Goal: Communication & Community: Answer question/provide support

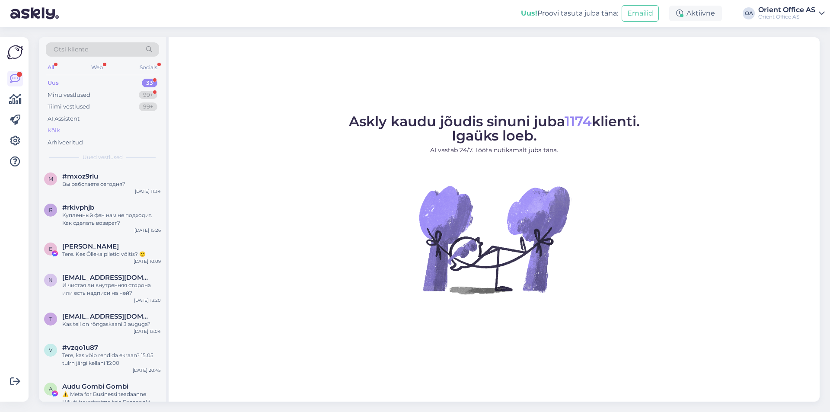
click at [67, 129] on div "Kõik" at bounding box center [102, 130] width 113 height 12
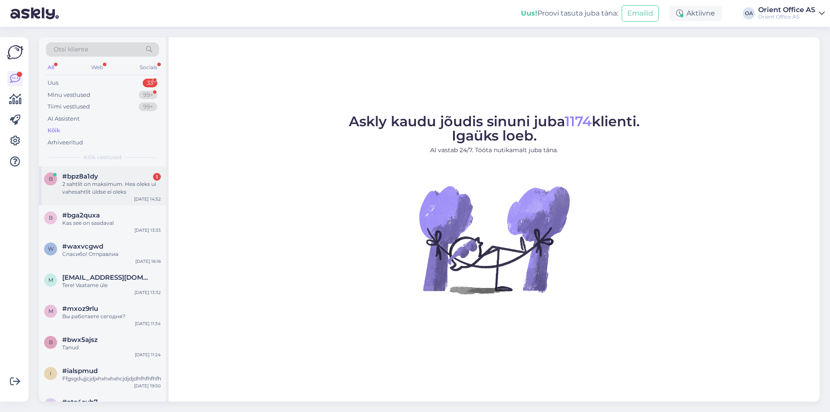
click at [140, 184] on div "2 sahtlit on maksimum. Hea oleks ui vahesahtlit üldse ei oleks" at bounding box center [111, 188] width 99 height 16
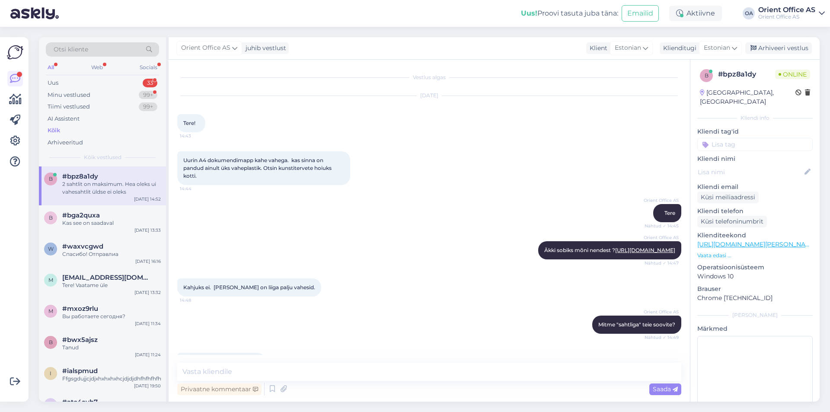
scroll to position [198, 0]
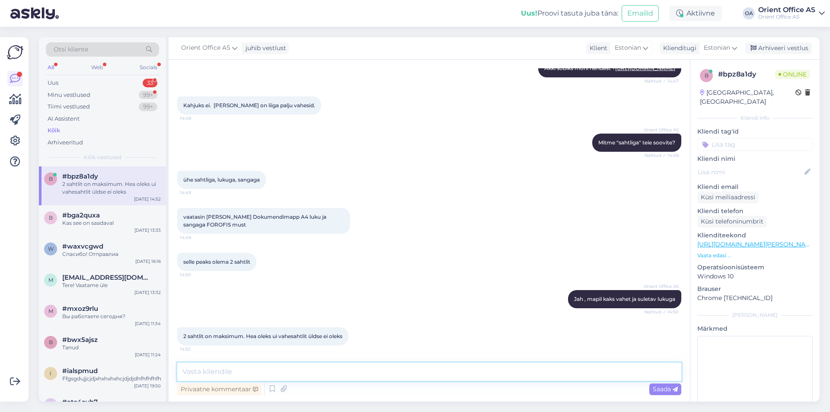
click at [319, 371] on textarea at bounding box center [429, 372] width 504 height 18
click at [113, 219] on div "#bga2quxa Kas see on saadaval" at bounding box center [111, 219] width 99 height 16
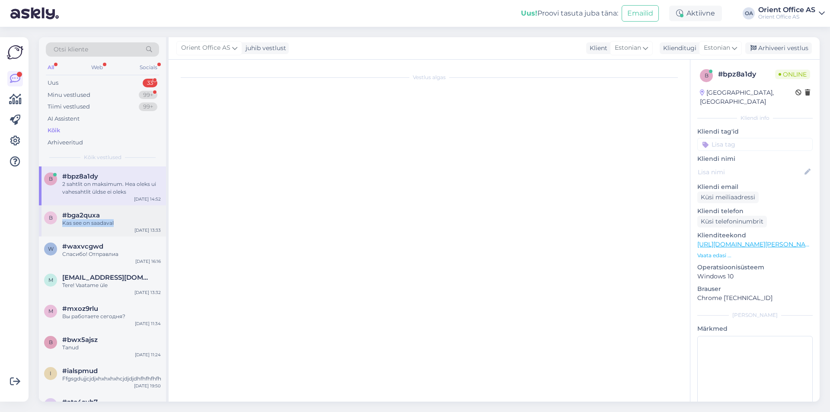
scroll to position [0, 0]
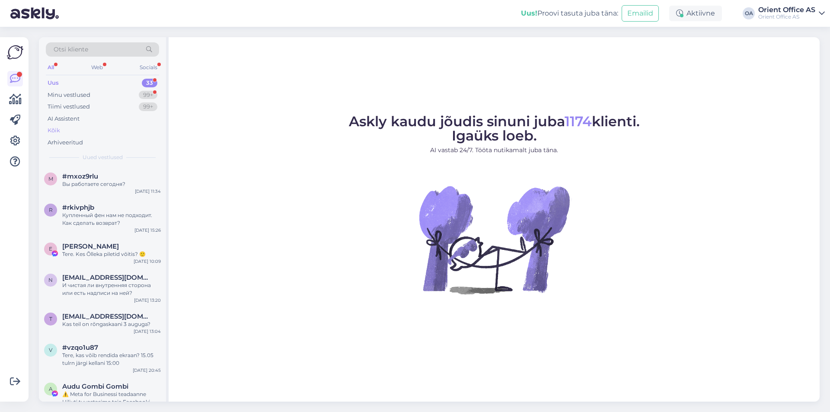
click at [62, 121] on div "AI Assistent" at bounding box center [64, 119] width 32 height 9
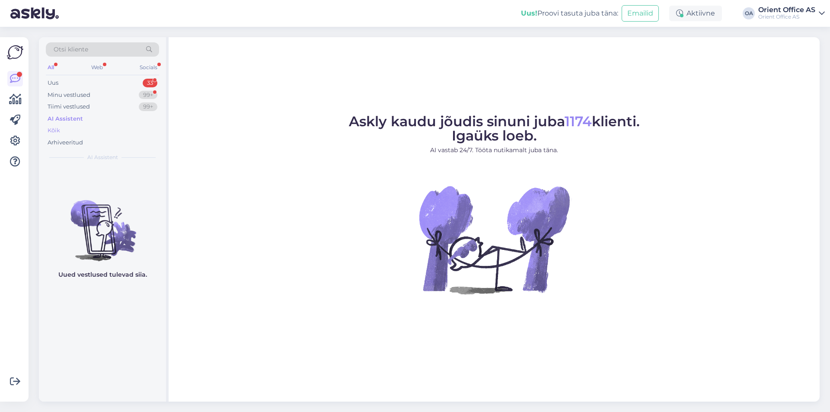
click at [58, 131] on div "Kõik" at bounding box center [54, 130] width 13 height 9
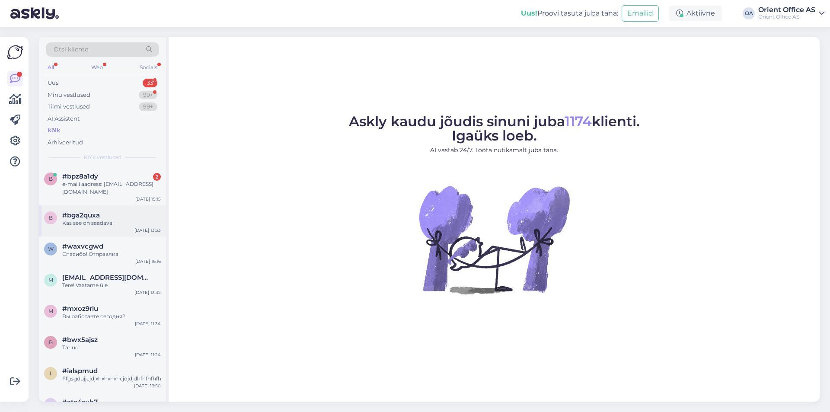
drag, startPoint x: 111, startPoint y: 185, endPoint x: 128, endPoint y: 213, distance: 32.2
click at [112, 186] on div "e-maili aadress: [EMAIL_ADDRESS][DOMAIN_NAME]" at bounding box center [111, 188] width 99 height 16
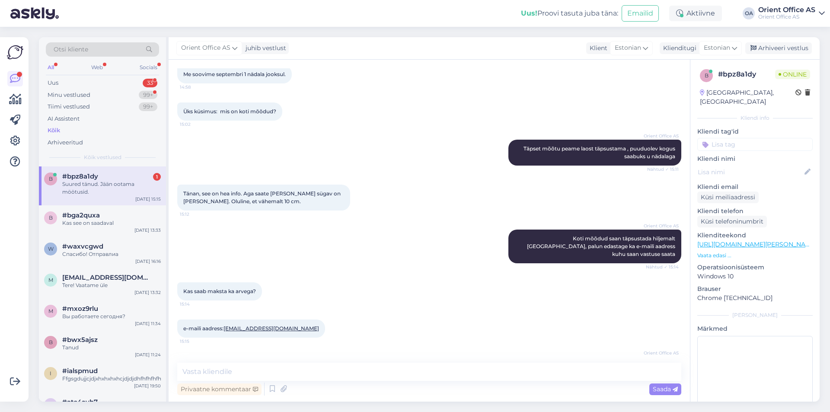
scroll to position [741, 0]
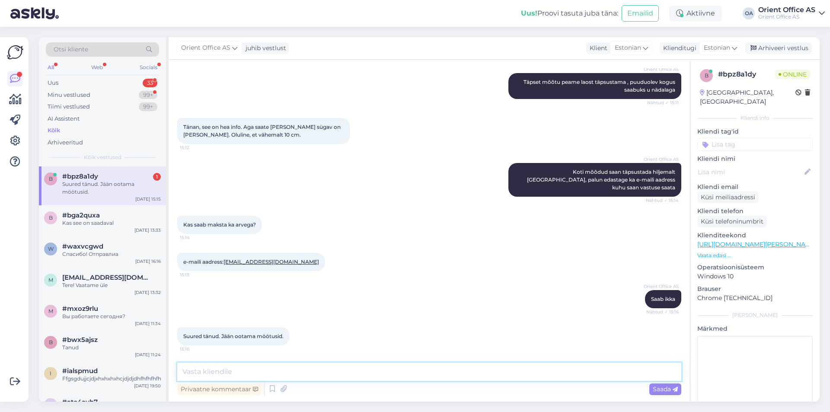
click at [300, 372] on textarea at bounding box center [429, 372] width 504 height 18
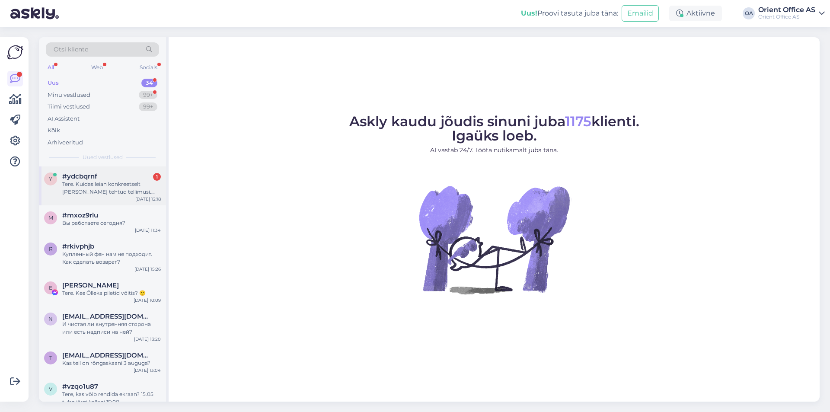
click at [88, 182] on div "Tere. Kuidas leian konkreetselt minu poolt tehtud tellimusi. Tellimuste ajalugu…" at bounding box center [111, 188] width 99 height 16
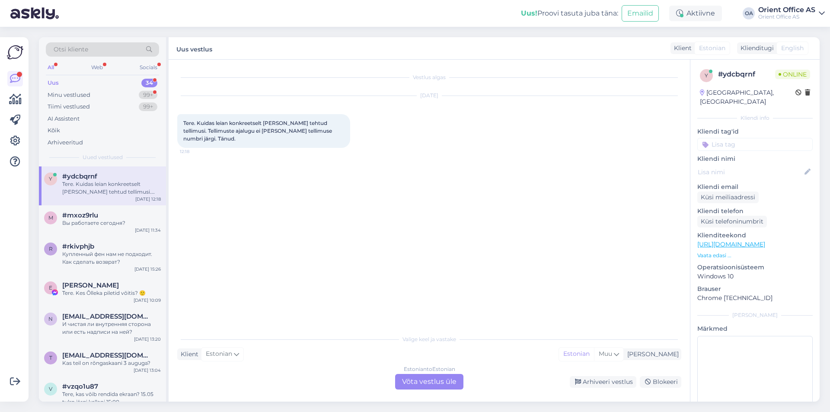
click at [427, 387] on div "Estonian to Estonian Võta vestlus üle" at bounding box center [429, 382] width 68 height 16
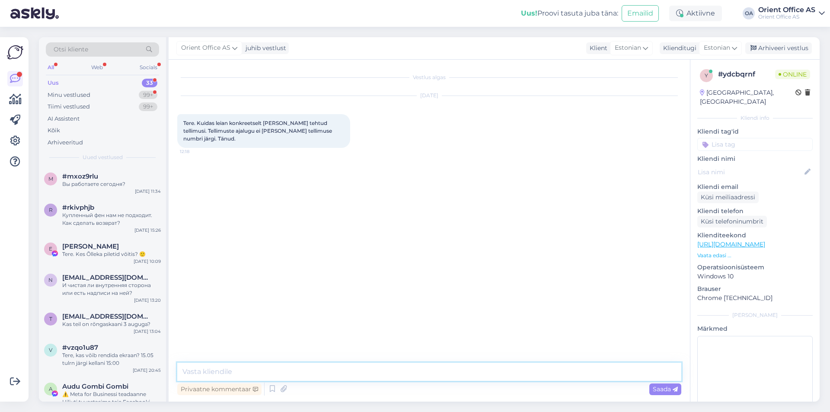
click at [428, 379] on textarea at bounding box center [429, 372] width 504 height 18
click at [418, 369] on textarea at bounding box center [429, 372] width 504 height 18
click at [415, 367] on textarea at bounding box center [429, 372] width 504 height 18
click at [413, 368] on textarea at bounding box center [429, 372] width 504 height 18
type textarea "Tere!"
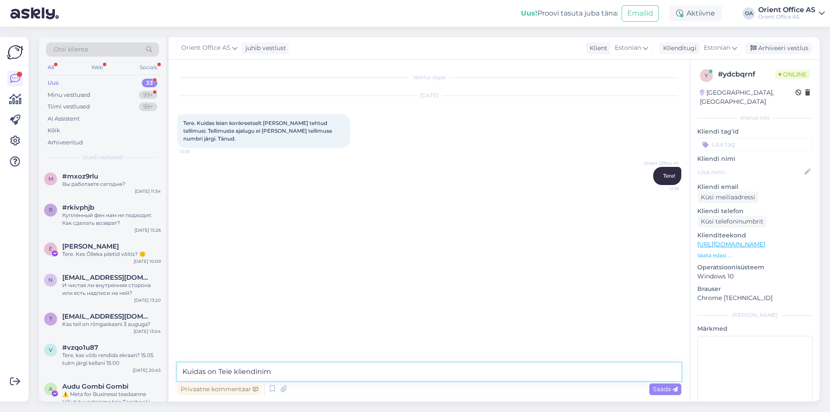
type textarea "Kuidas on Teie kliendinimi"
type textarea "või kliendikood"
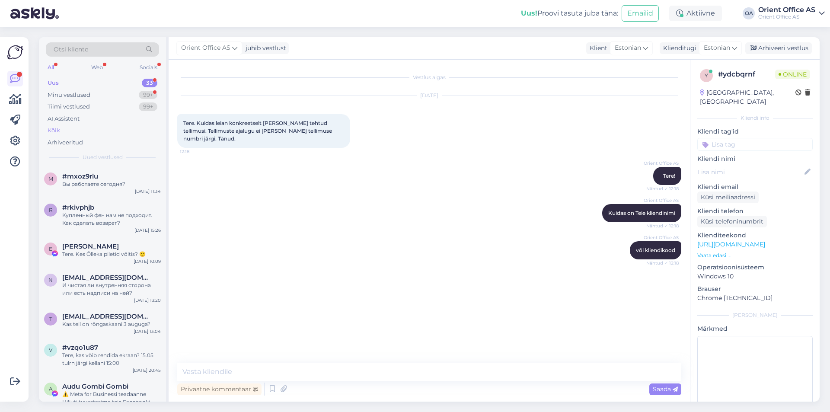
click at [61, 126] on div "Kõik" at bounding box center [102, 130] width 113 height 12
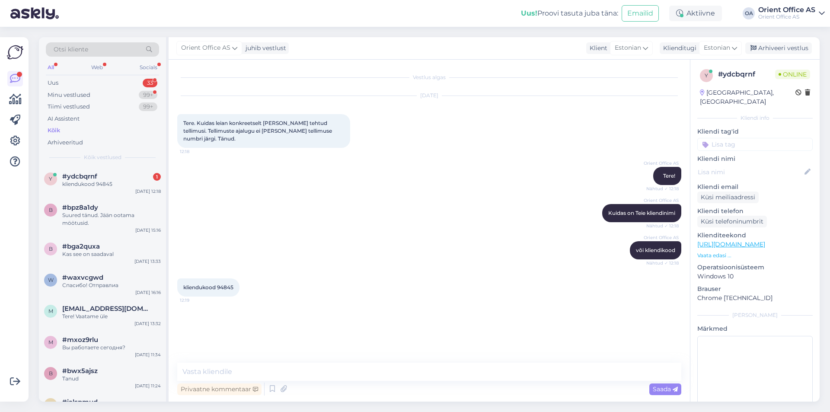
click at [223, 284] on span "kliendukood 94845" at bounding box center [208, 287] width 50 height 6
copy div "94845 12:19"
click at [285, 372] on textarea at bounding box center [429, 372] width 504 height 18
type textarea "Kas saate palun edastada ka tellimuse nr. mida otsite"
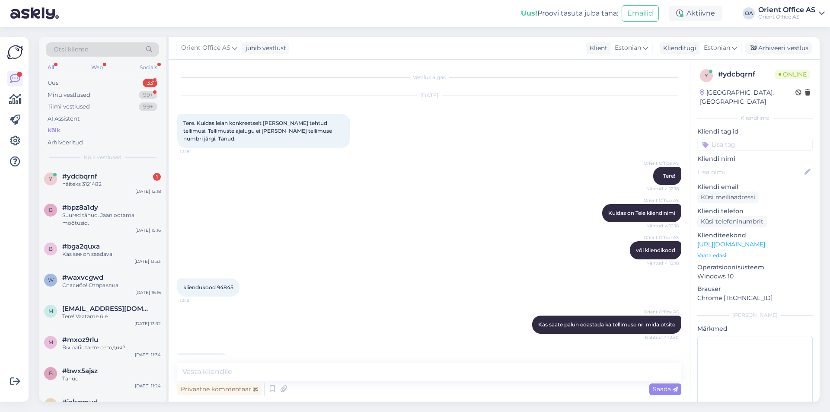
scroll to position [18, 0]
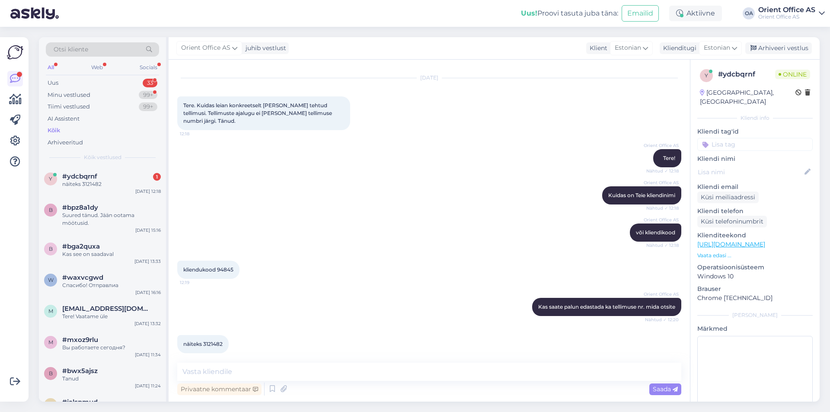
click at [212, 341] on span "näiteks 3121482" at bounding box center [202, 344] width 39 height 6
copy div "3121482 12:21"
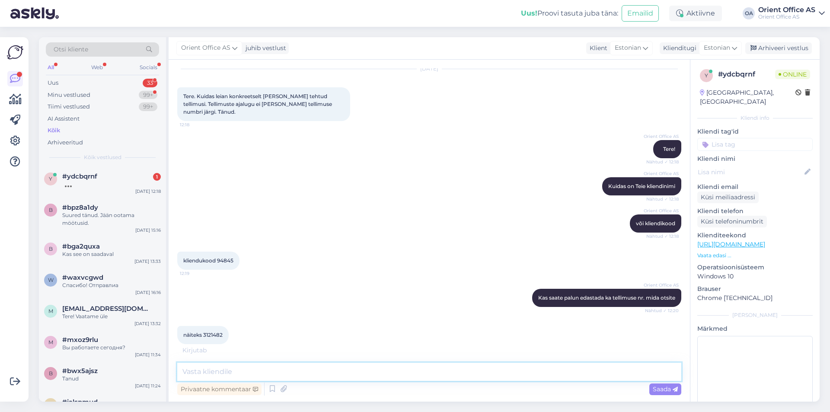
drag, startPoint x: 243, startPoint y: 365, endPoint x: 236, endPoint y: 375, distance: 12.7
click at [242, 366] on textarea at bounding box center [429, 372] width 504 height 18
click at [236, 376] on textarea at bounding box center [429, 372] width 504 height 18
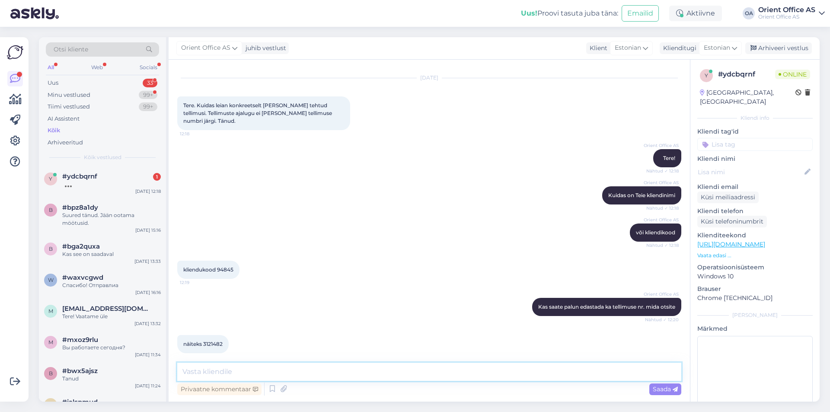
click at [245, 370] on textarea at bounding box center [429, 372] width 504 height 18
paste textarea "Enefit Industry AS (Narva karjäär)"
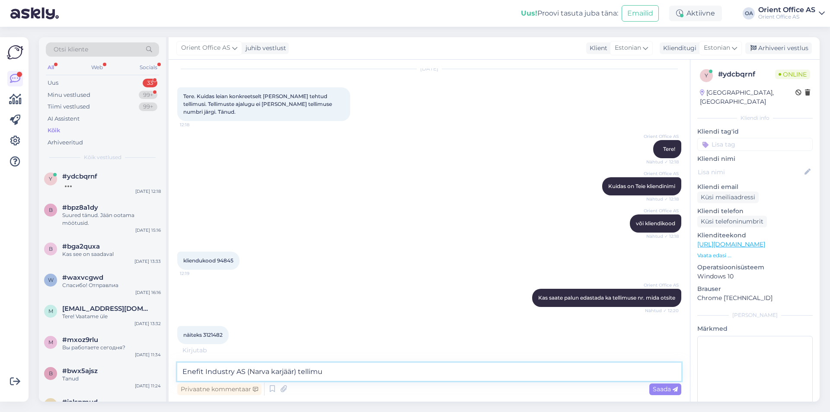
type textarea "Enefit Industry AS (Narva karjäär) tellimus"
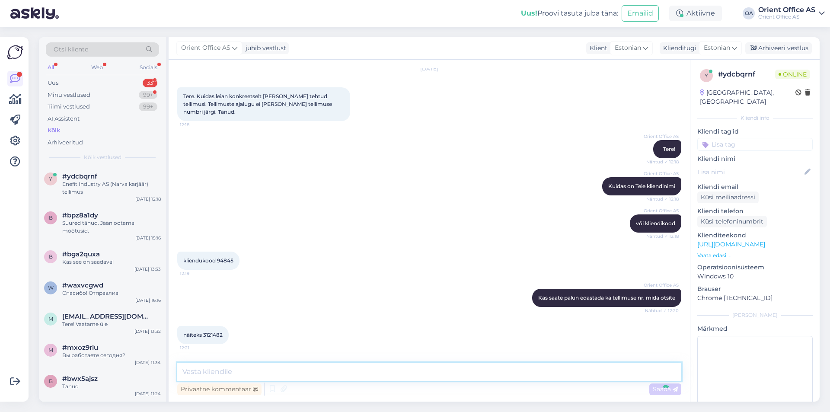
scroll to position [55, 0]
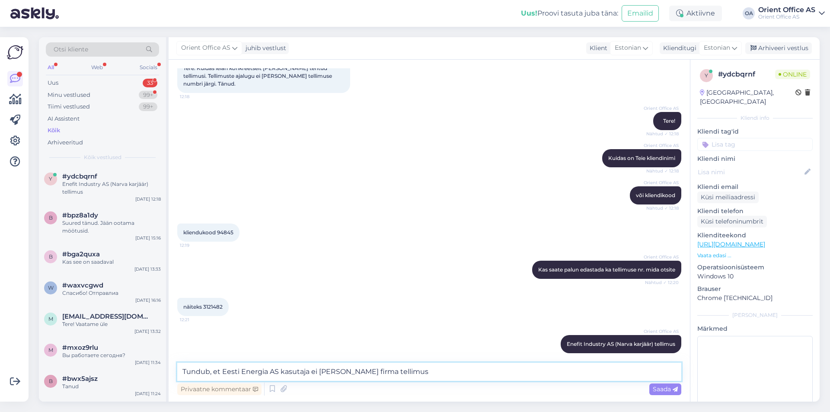
type textarea "Tundub, et Eesti Energia AS kasutaja ei näita teise firma tellimust"
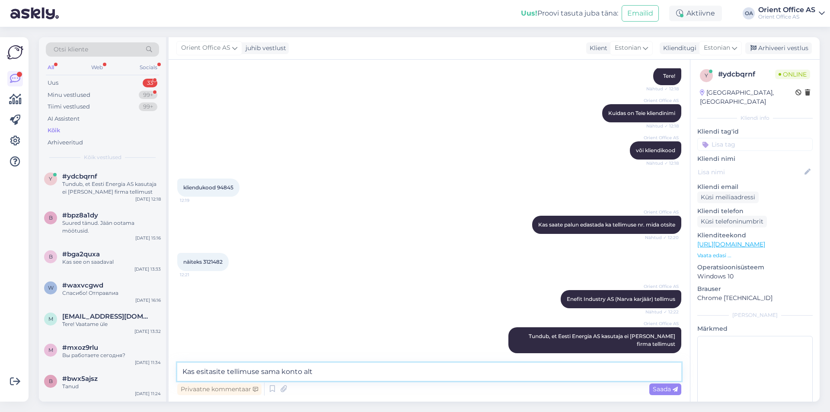
type textarea "Kas esitasite tellimuse sama konto alt?"
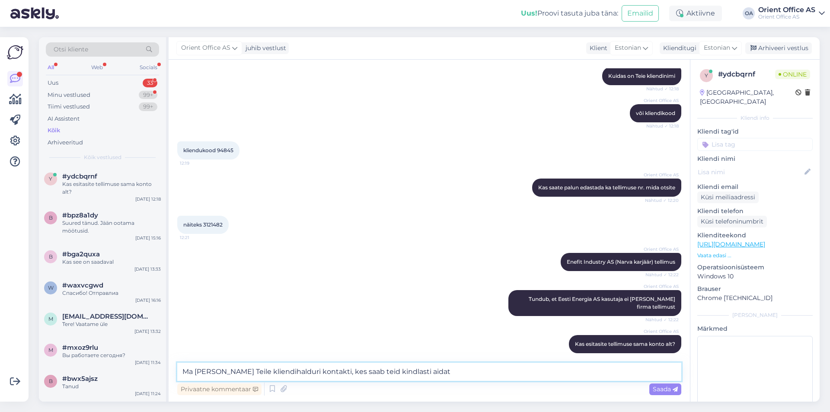
type textarea "Ma annan Teile kliendihalduri kontakti, kes saab teid kindlasti aidata"
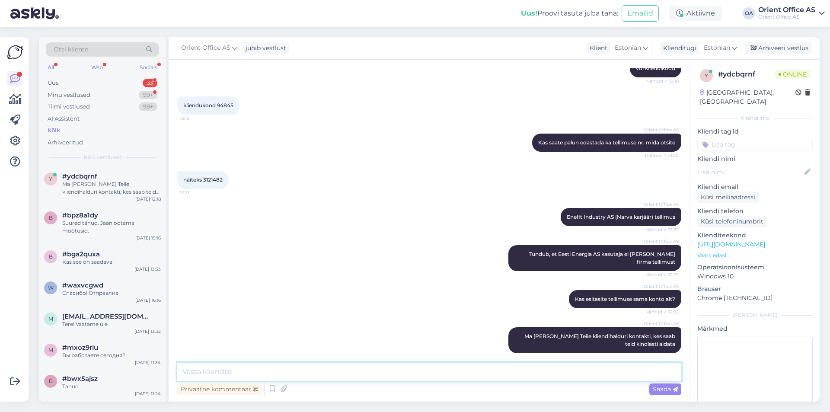
click at [199, 373] on textarea at bounding box center [429, 372] width 504 height 18
paste textarea "Imre Tamm Ärikliendihaldur Mob: (+372) 5553 7600 E-mail: imre@okt.ee"
type textarea "Imre Tamm Ärikliendihaldur Mob: (+372) 5553 7600 E-mail: imre@okt.ee"
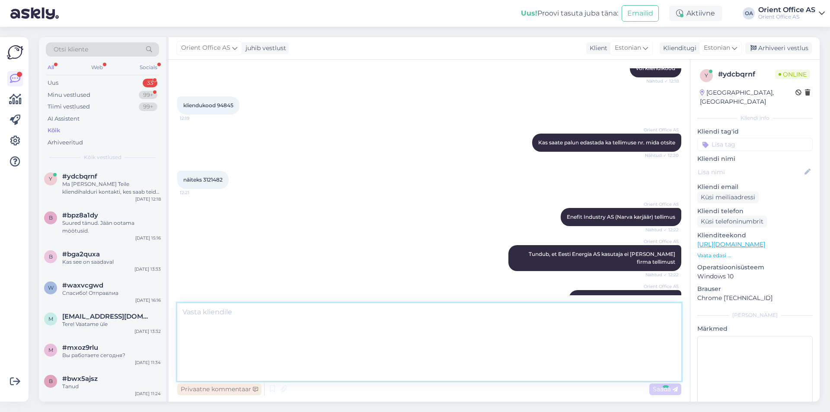
scroll to position [0, 0]
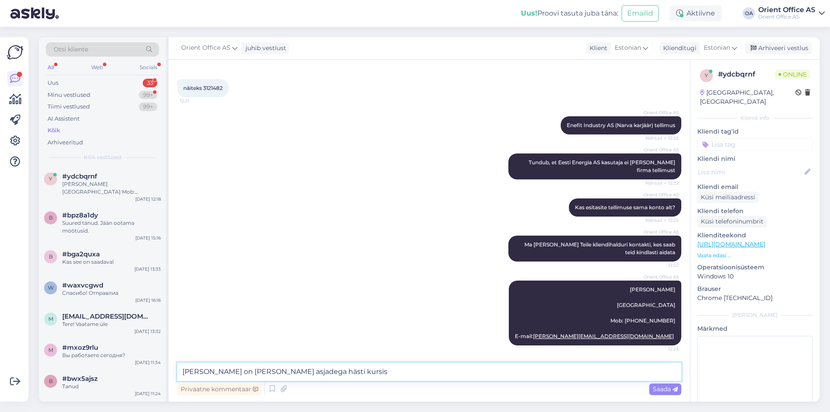
type textarea "Imre on Teie asjadega hästi kursis."
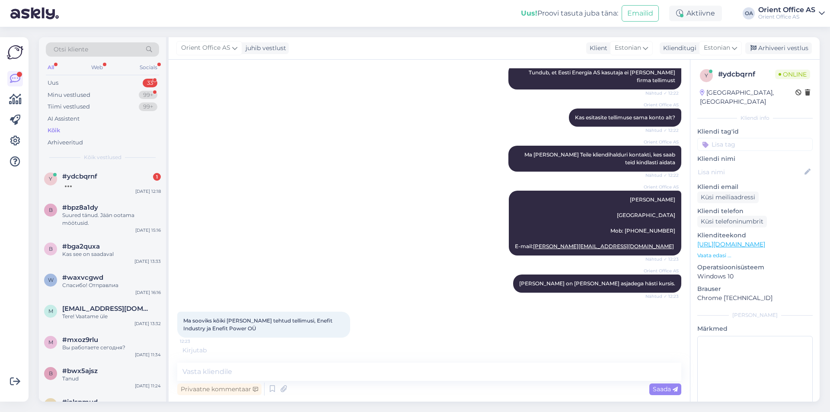
scroll to position [401, 0]
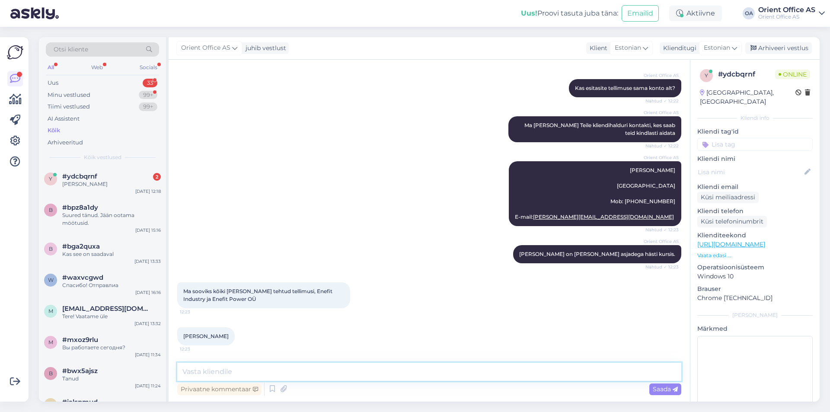
click at [233, 376] on textarea at bounding box center [429, 372] width 504 height 18
click at [232, 376] on textarea at bounding box center [429, 372] width 504 height 18
click at [231, 376] on textarea at bounding box center [429, 372] width 504 height 18
click at [218, 376] on textarea at bounding box center [429, 372] width 504 height 18
click at [217, 377] on textarea at bounding box center [429, 372] width 504 height 18
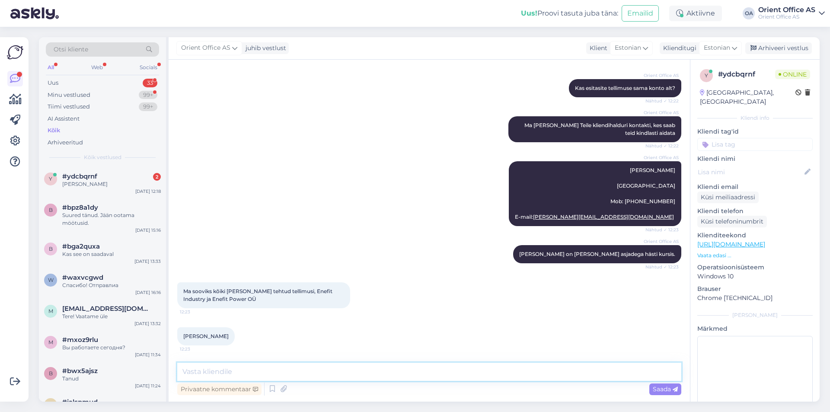
click at [217, 376] on textarea at bounding box center [429, 372] width 504 height 18
type textarea "Imre aitab teid"
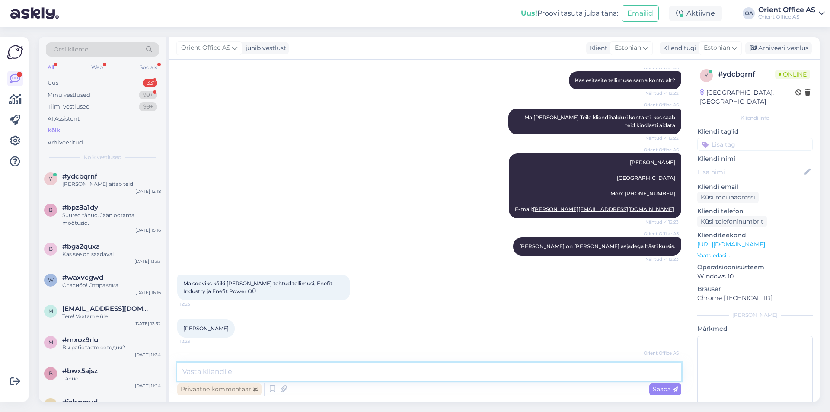
scroll to position [438, 0]
